Goal: Entertainment & Leisure: Browse casually

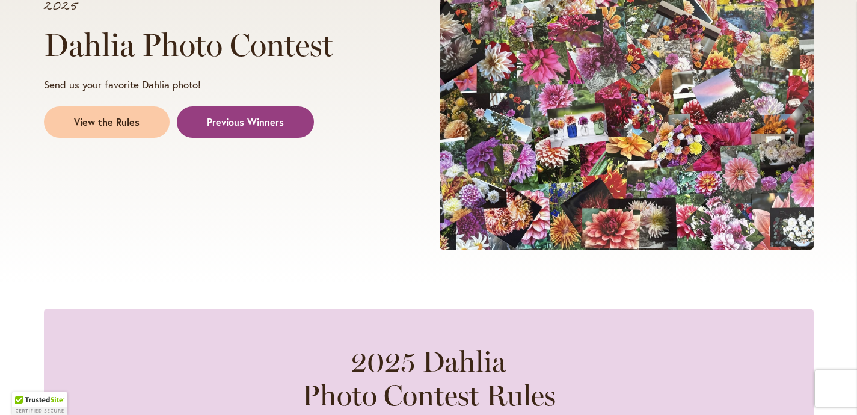
scroll to position [293, 4]
click at [255, 116] on span "Previous Winners" at bounding box center [245, 122] width 77 height 14
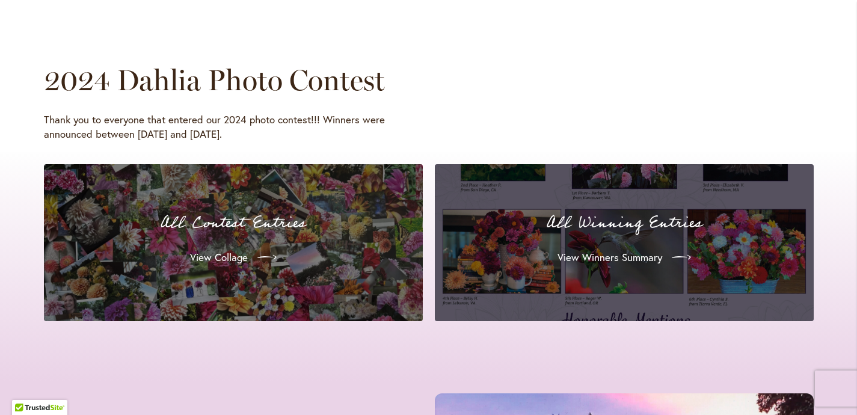
scroll to position [1111, 5]
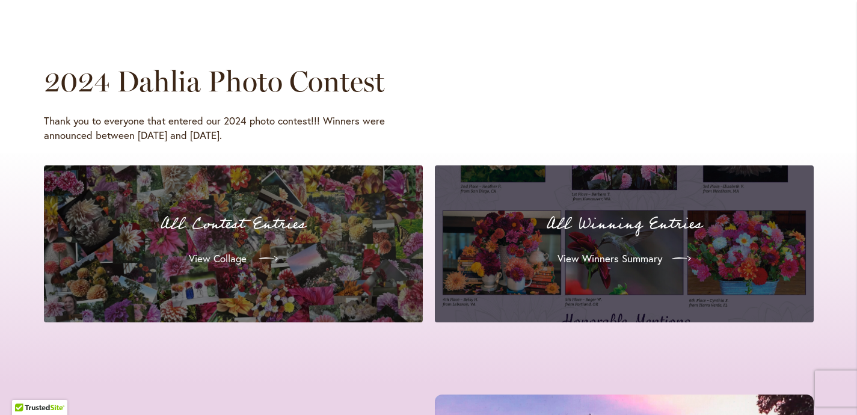
click at [222, 251] on span "View Collage" at bounding box center [218, 258] width 58 height 14
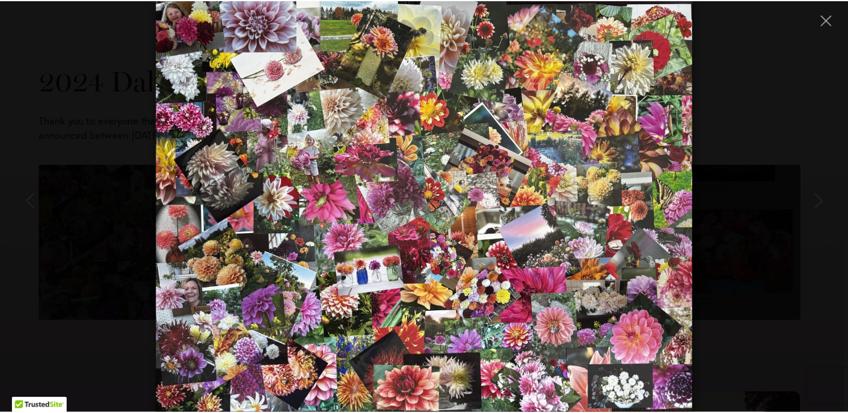
scroll to position [1111, 0]
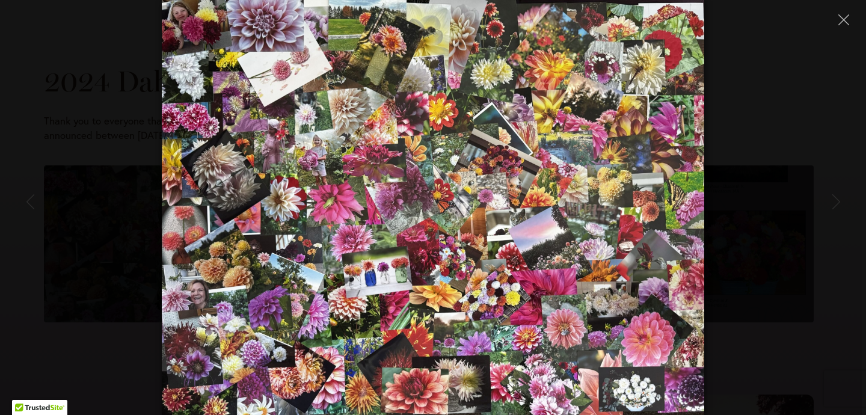
click at [222, 250] on div at bounding box center [433, 207] width 866 height 415
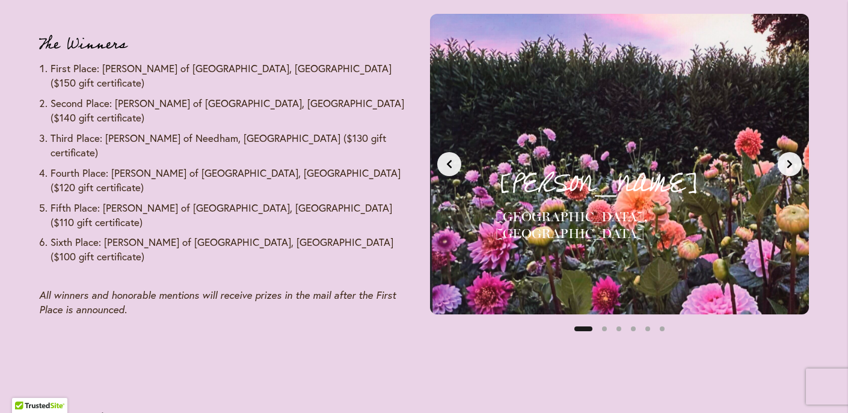
scroll to position [1492, 5]
click at [791, 153] on button "Next slide" at bounding box center [789, 163] width 24 height 24
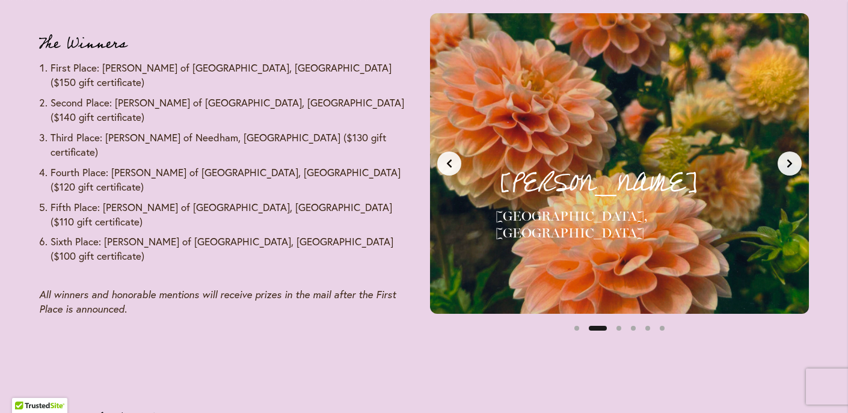
click at [791, 153] on button "Next slide" at bounding box center [789, 163] width 24 height 24
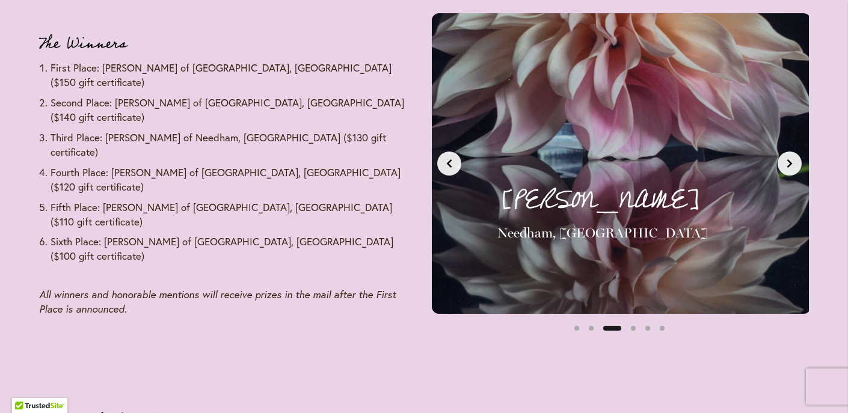
scroll to position [0, 794]
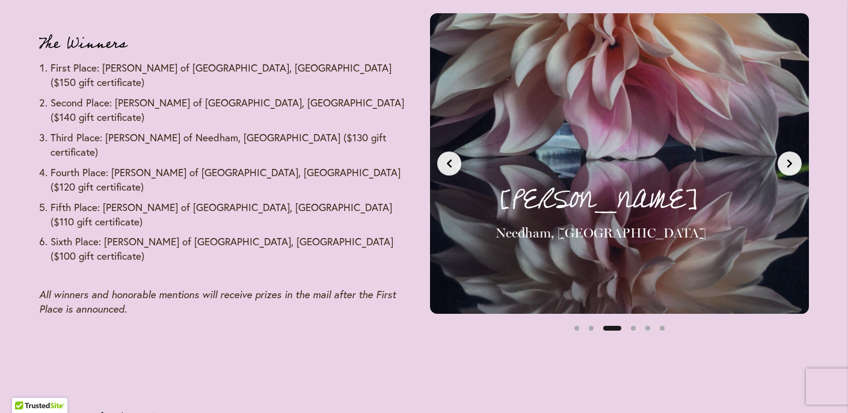
click at [791, 153] on button "Next slide" at bounding box center [789, 163] width 24 height 24
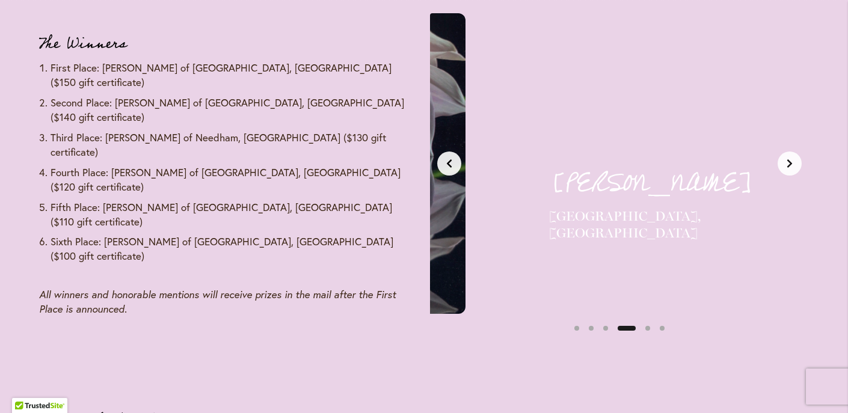
scroll to position [0, 1190]
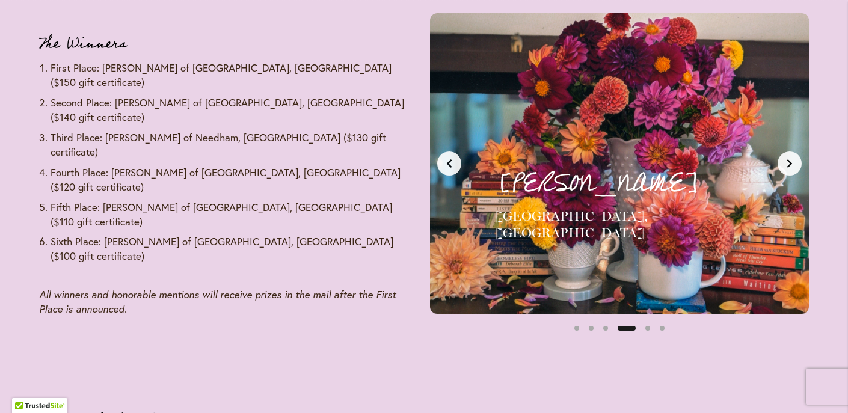
click at [447, 159] on icon "Previous slide" at bounding box center [449, 163] width 5 height 8
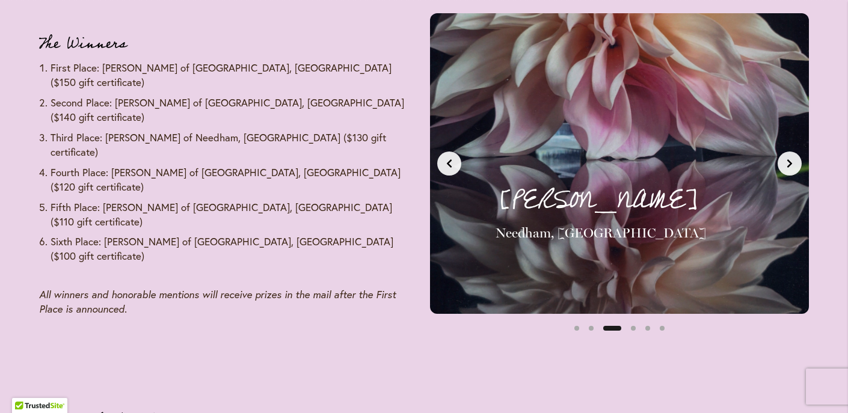
click at [789, 159] on icon "Next slide" at bounding box center [790, 164] width 10 height 10
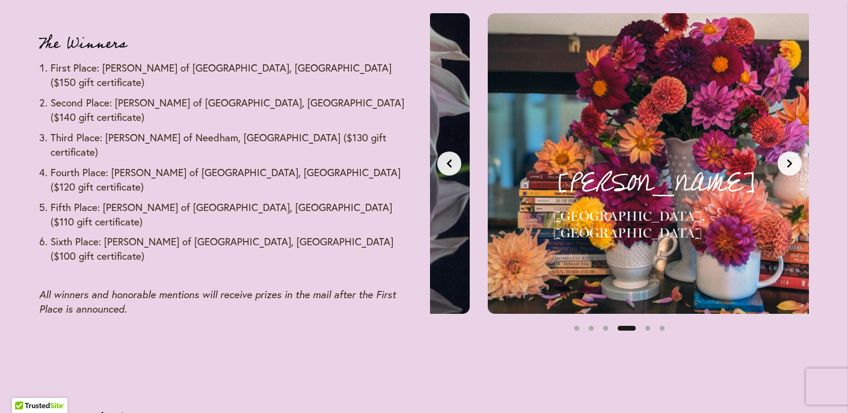
scroll to position [0, 1190]
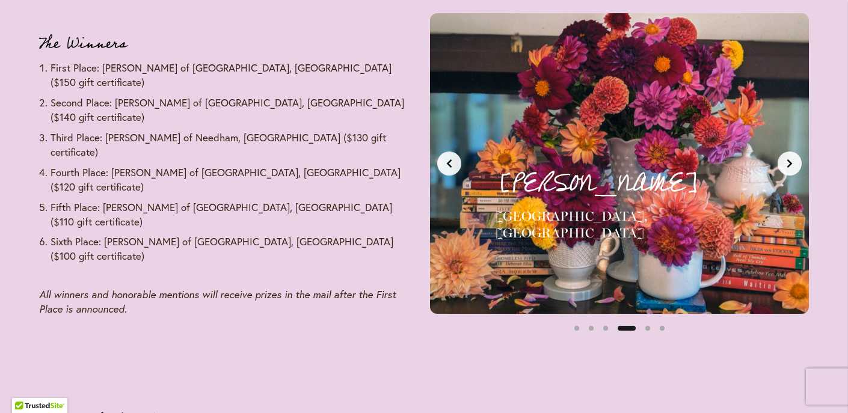
click at [789, 159] on icon "Next slide" at bounding box center [790, 164] width 10 height 10
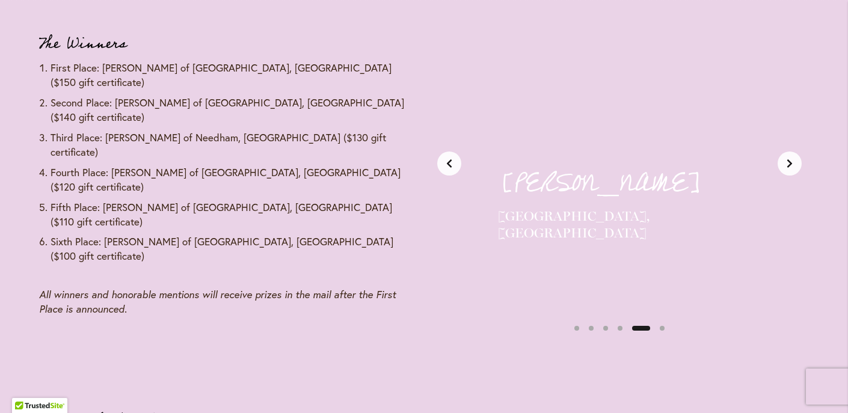
scroll to position [0, 1587]
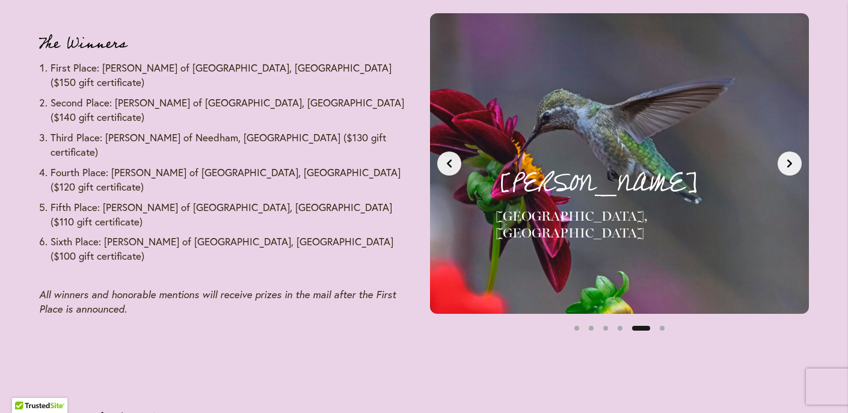
click at [789, 159] on icon "Next slide" at bounding box center [790, 164] width 10 height 10
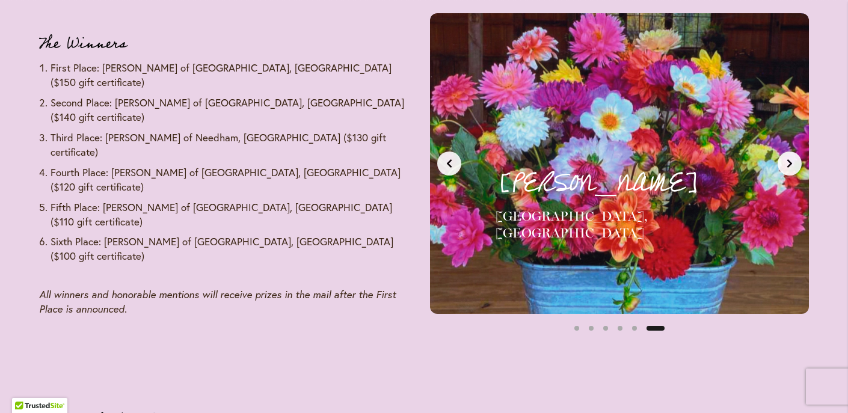
click at [789, 159] on icon "Next slide" at bounding box center [790, 164] width 10 height 10
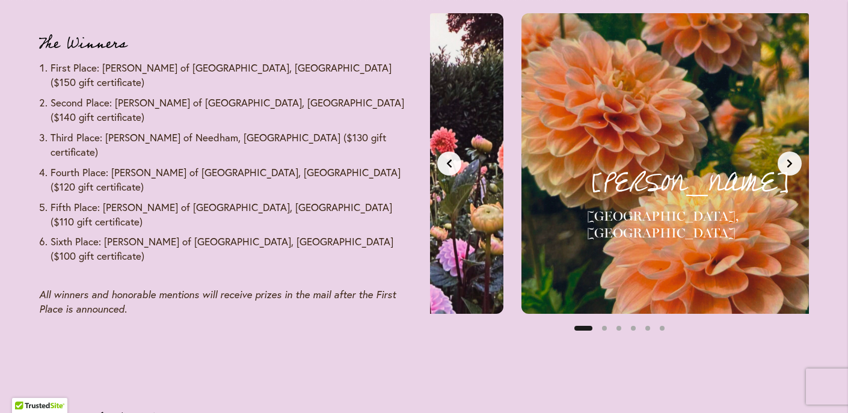
scroll to position [0, 0]
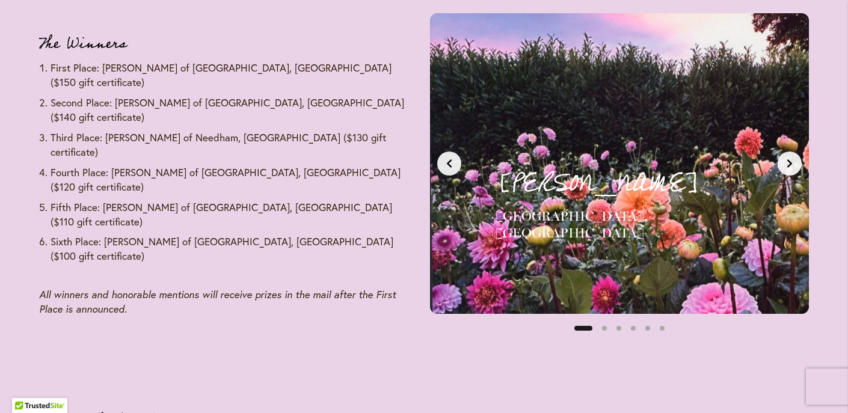
click at [785, 159] on icon "Next slide" at bounding box center [790, 164] width 10 height 10
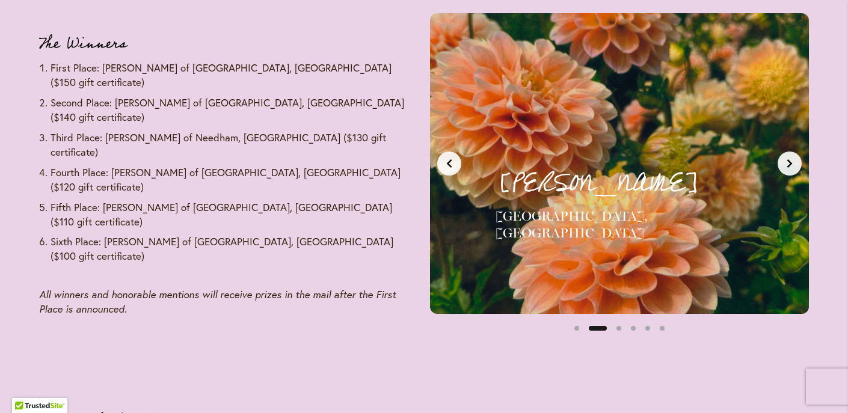
click at [785, 159] on icon "Next slide" at bounding box center [790, 164] width 10 height 10
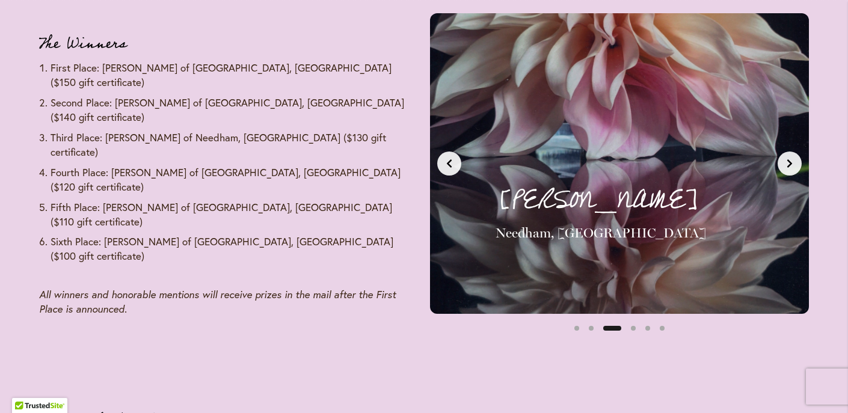
click at [785, 159] on icon "Next slide" at bounding box center [790, 164] width 10 height 10
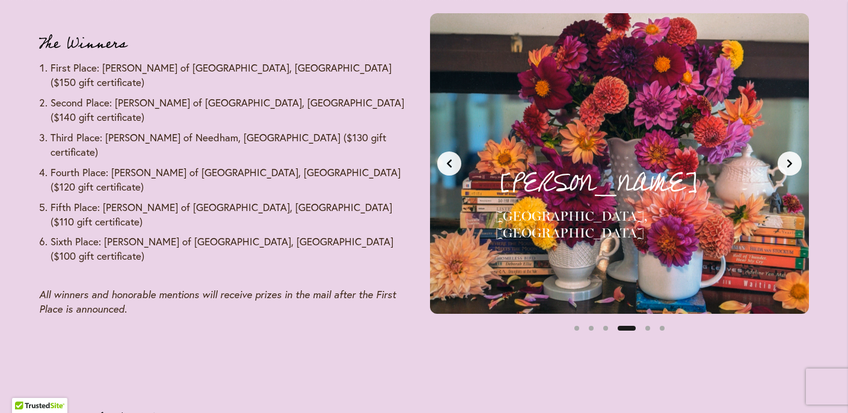
click at [785, 159] on icon "Next slide" at bounding box center [790, 164] width 10 height 10
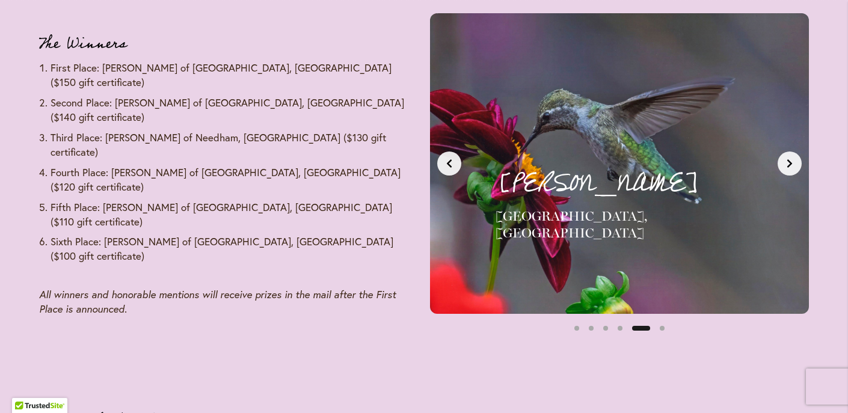
click at [785, 159] on icon "Next slide" at bounding box center [790, 164] width 10 height 10
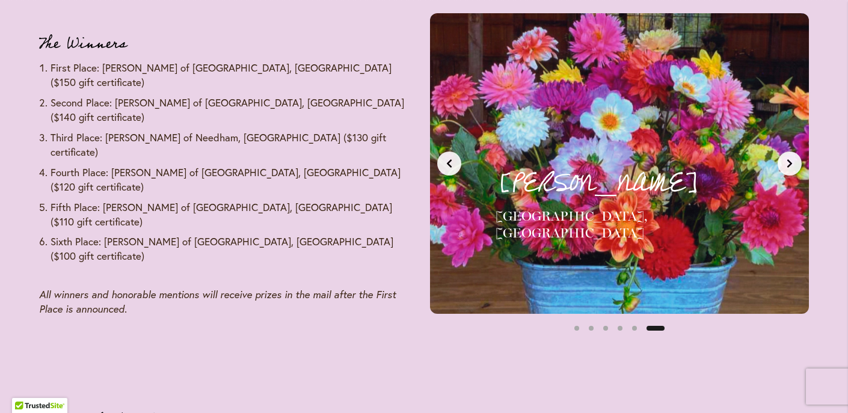
click at [785, 159] on icon "Next slide" at bounding box center [790, 164] width 10 height 10
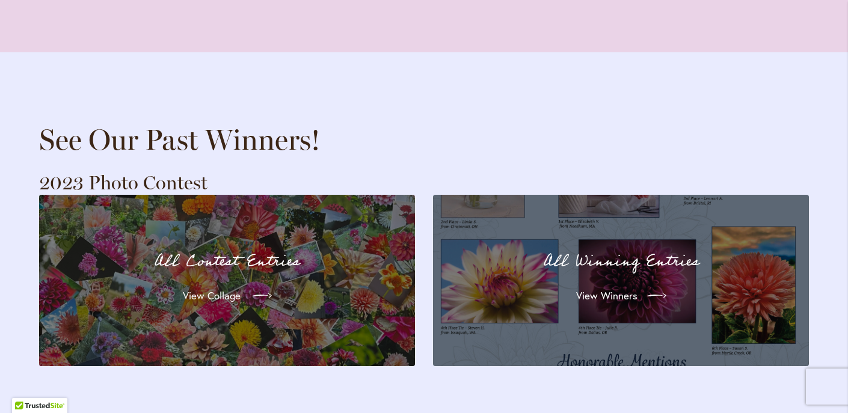
scroll to position [2253, 5]
click at [626, 249] on p "All Winning Entries" at bounding box center [620, 261] width 332 height 25
click at [607, 289] on span "View Winners" at bounding box center [605, 296] width 61 height 14
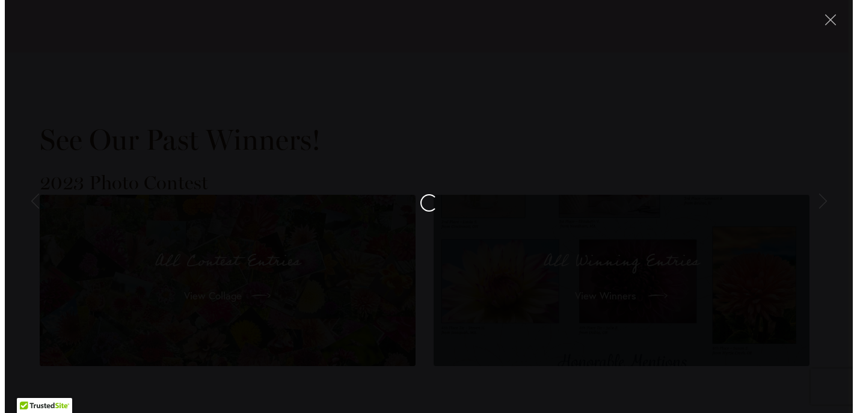
scroll to position [2253, 0]
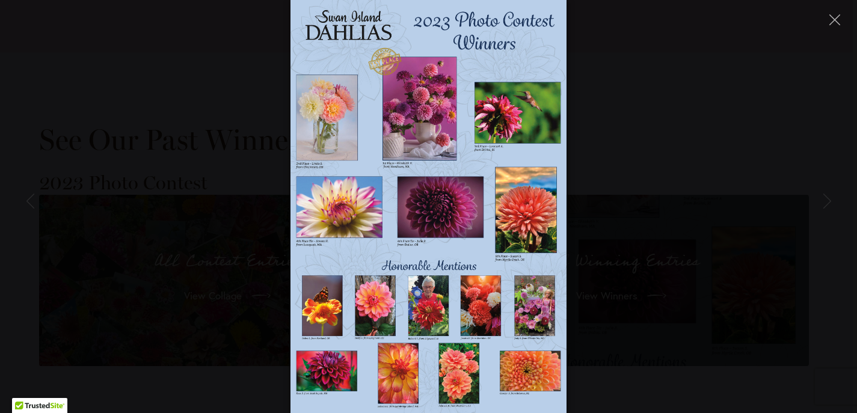
click at [332, 117] on img at bounding box center [427, 206] width 275 height 413
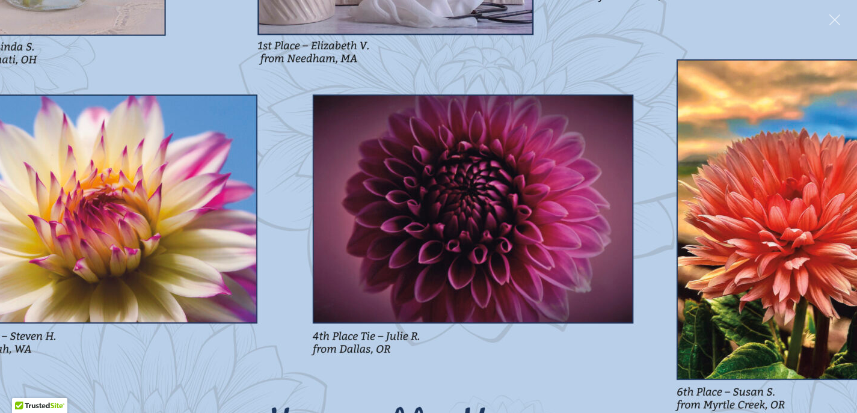
click at [332, 117] on img at bounding box center [428, 206] width 1026 height 1539
